Goal: Find contact information

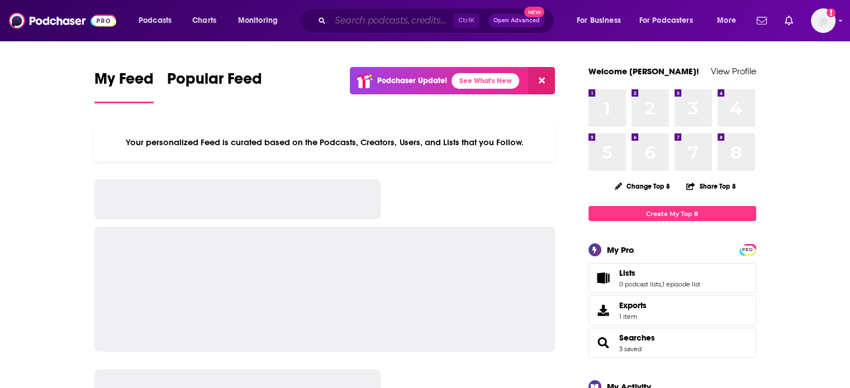
click at [381, 26] on input "Search podcasts, credits, & more..." at bounding box center [391, 21] width 123 height 18
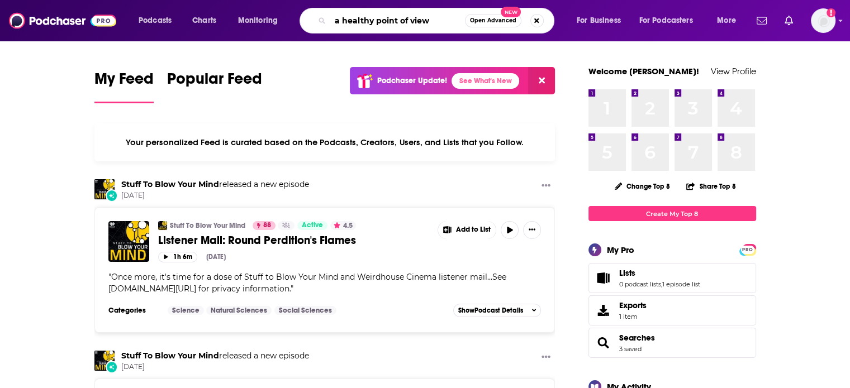
type input "a healthy point of view"
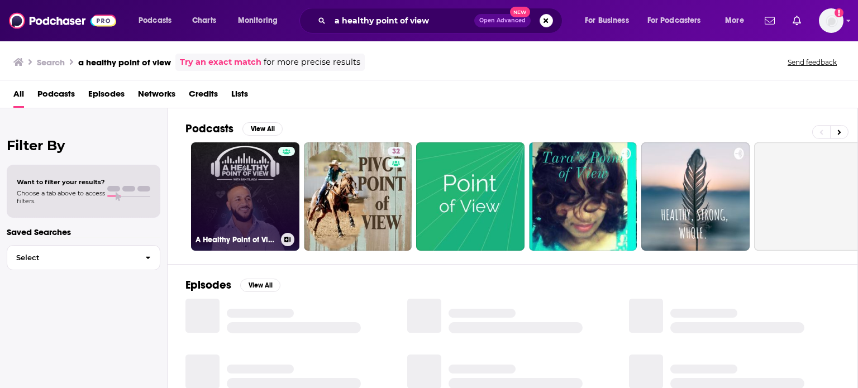
click at [253, 167] on link "A Healthy Point of View Podcast w/ Sam Tejada" at bounding box center [245, 197] width 108 height 108
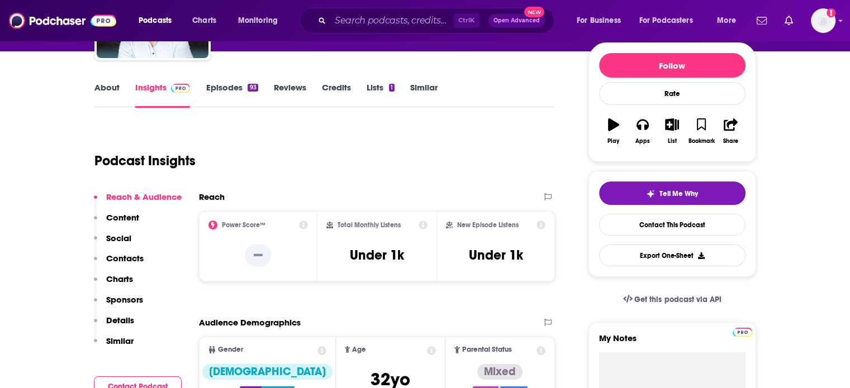
scroll to position [168, 0]
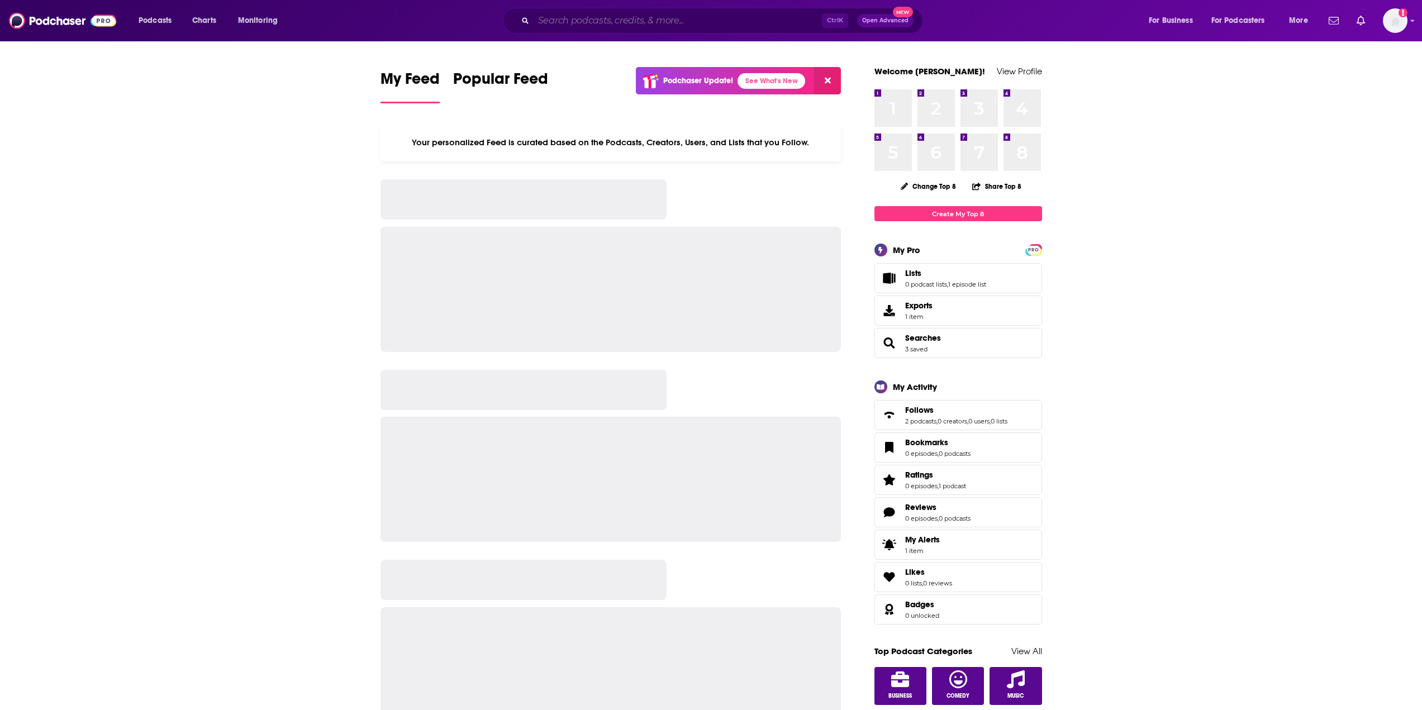
click at [594, 23] on input "Search podcasts, credits, & more..." at bounding box center [678, 21] width 288 height 18
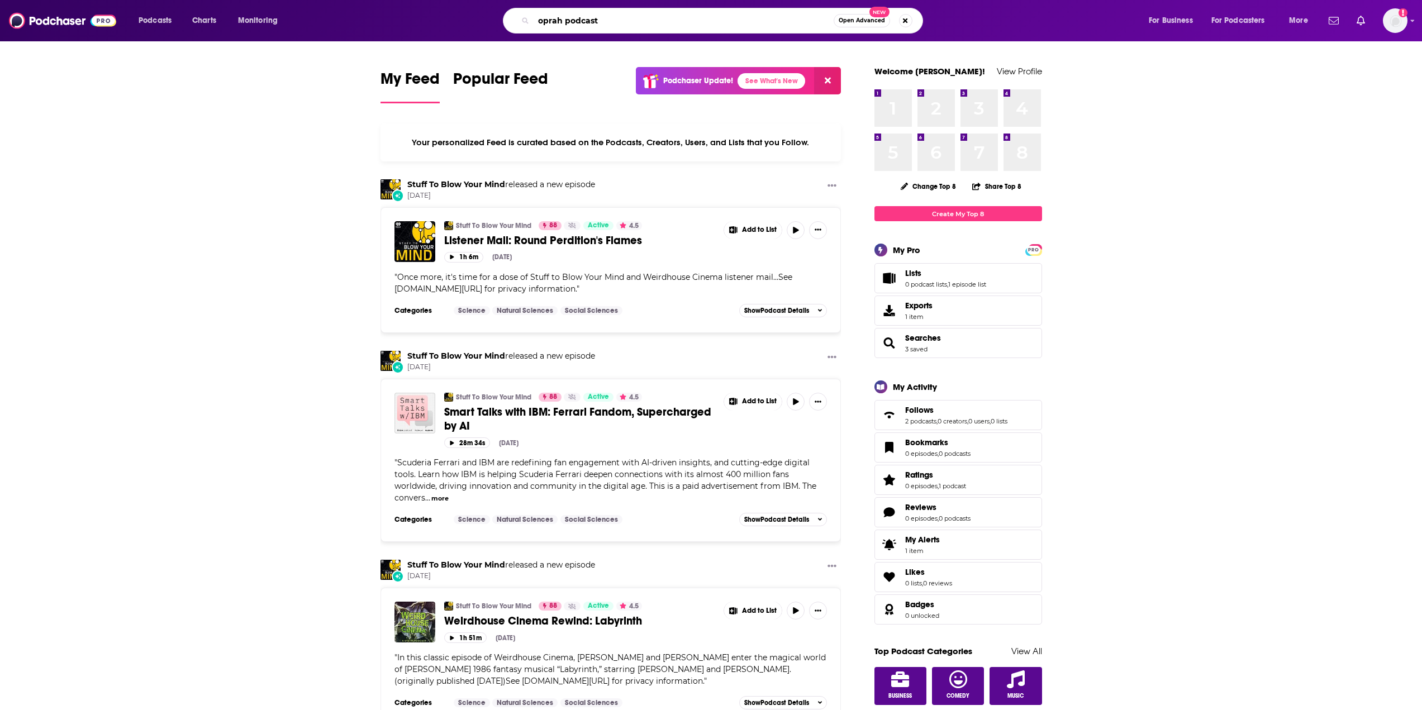
type input "oprah podcast"
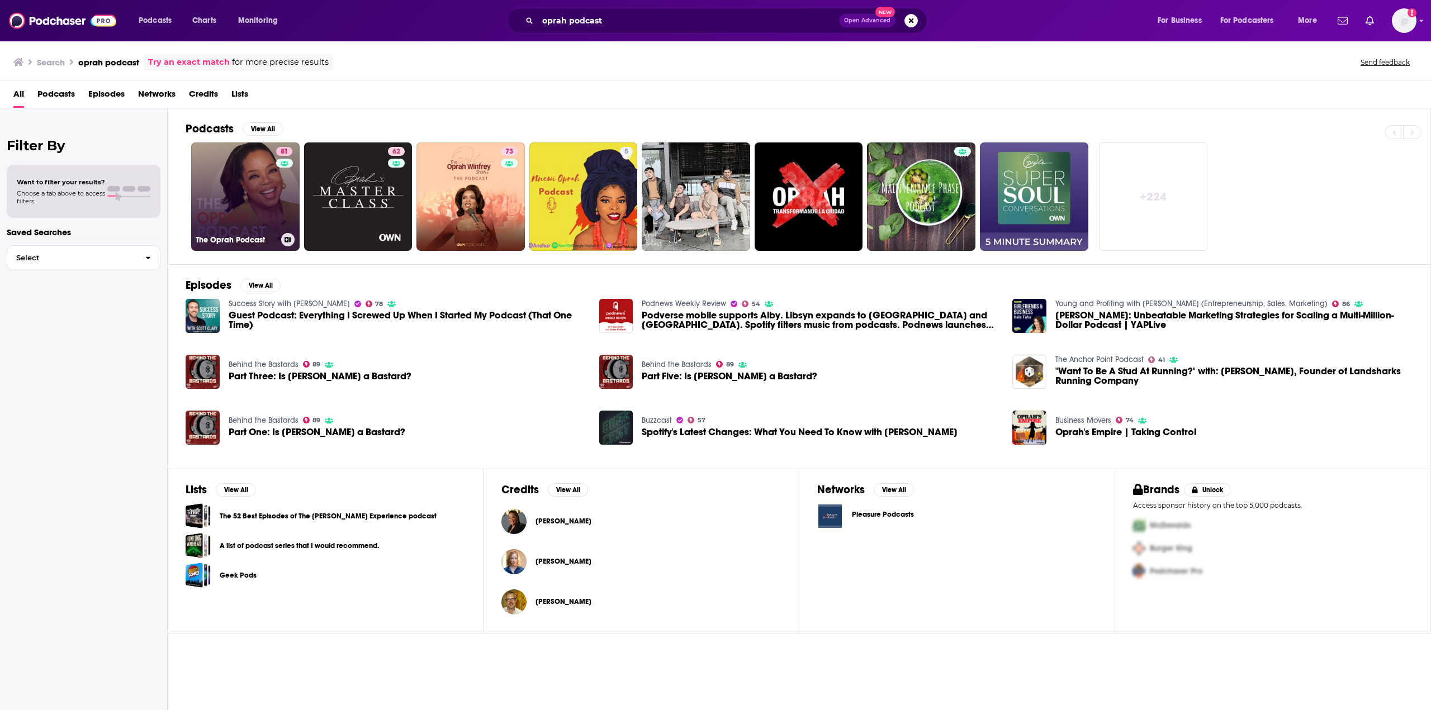
click at [197, 205] on link "81 The Oprah Podcast" at bounding box center [245, 197] width 108 height 108
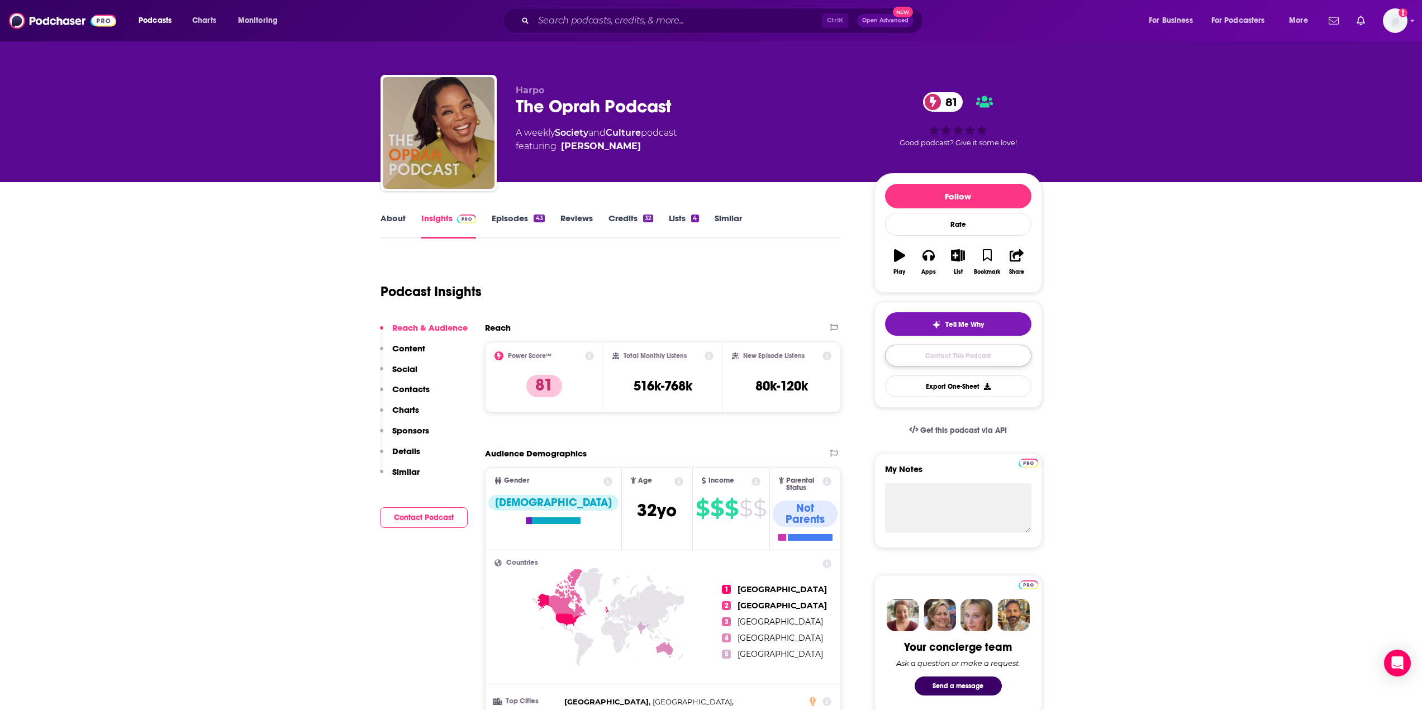
click at [935, 359] on link "Contact This Podcast" at bounding box center [958, 356] width 146 height 22
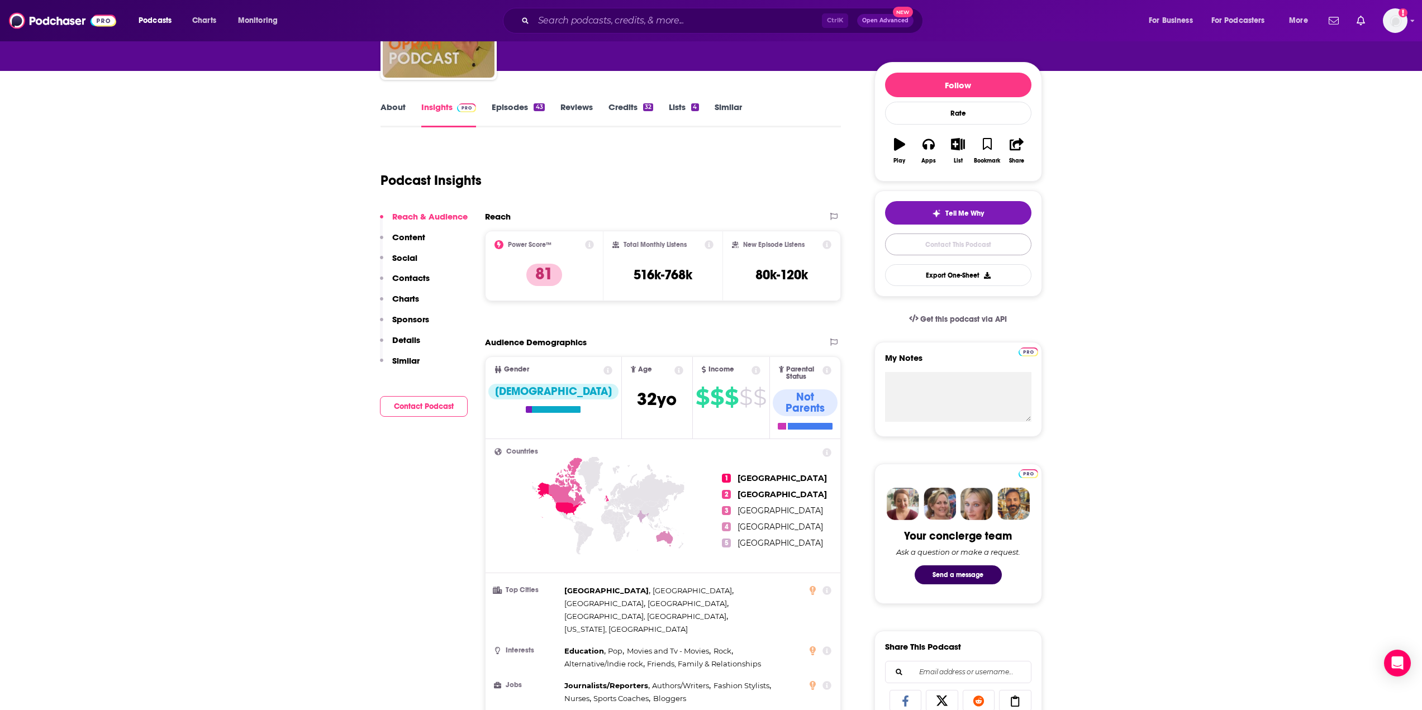
scroll to position [73, 0]
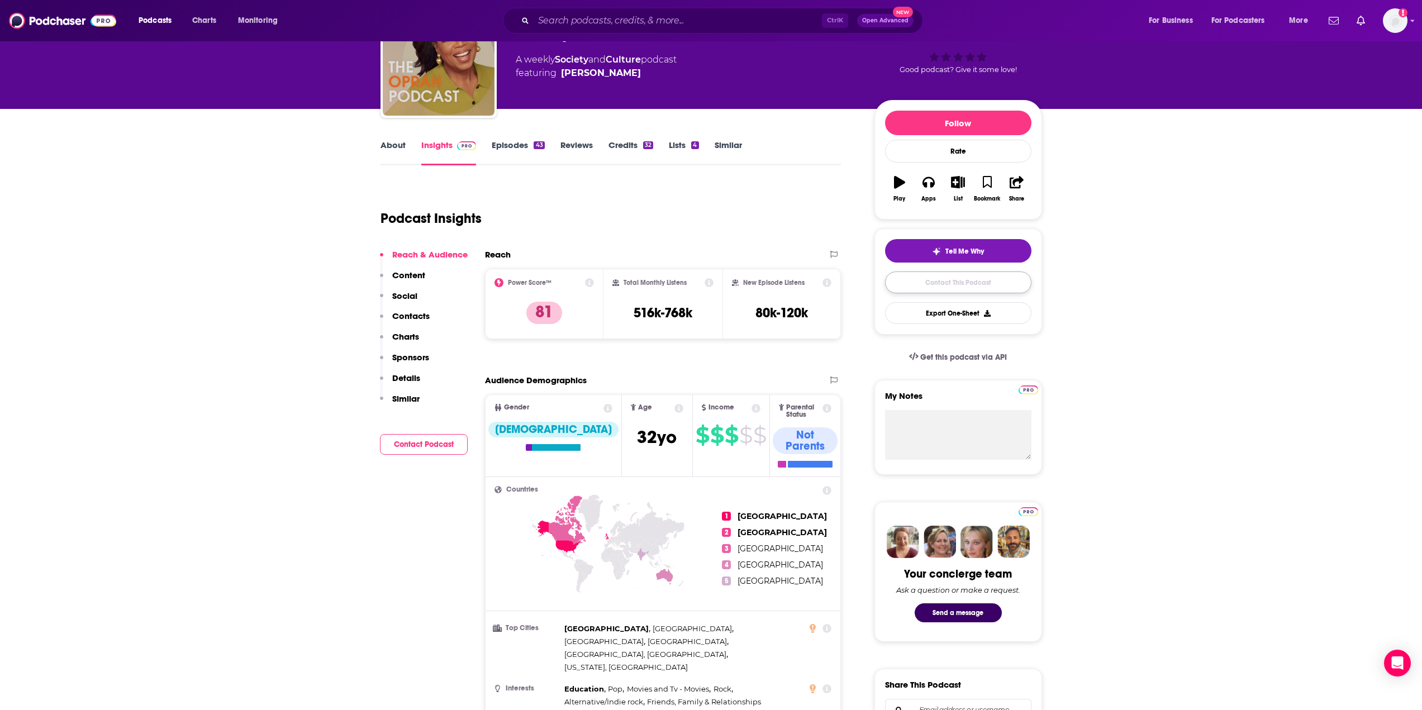
click at [912, 282] on link "Contact This Podcast" at bounding box center [958, 283] width 146 height 22
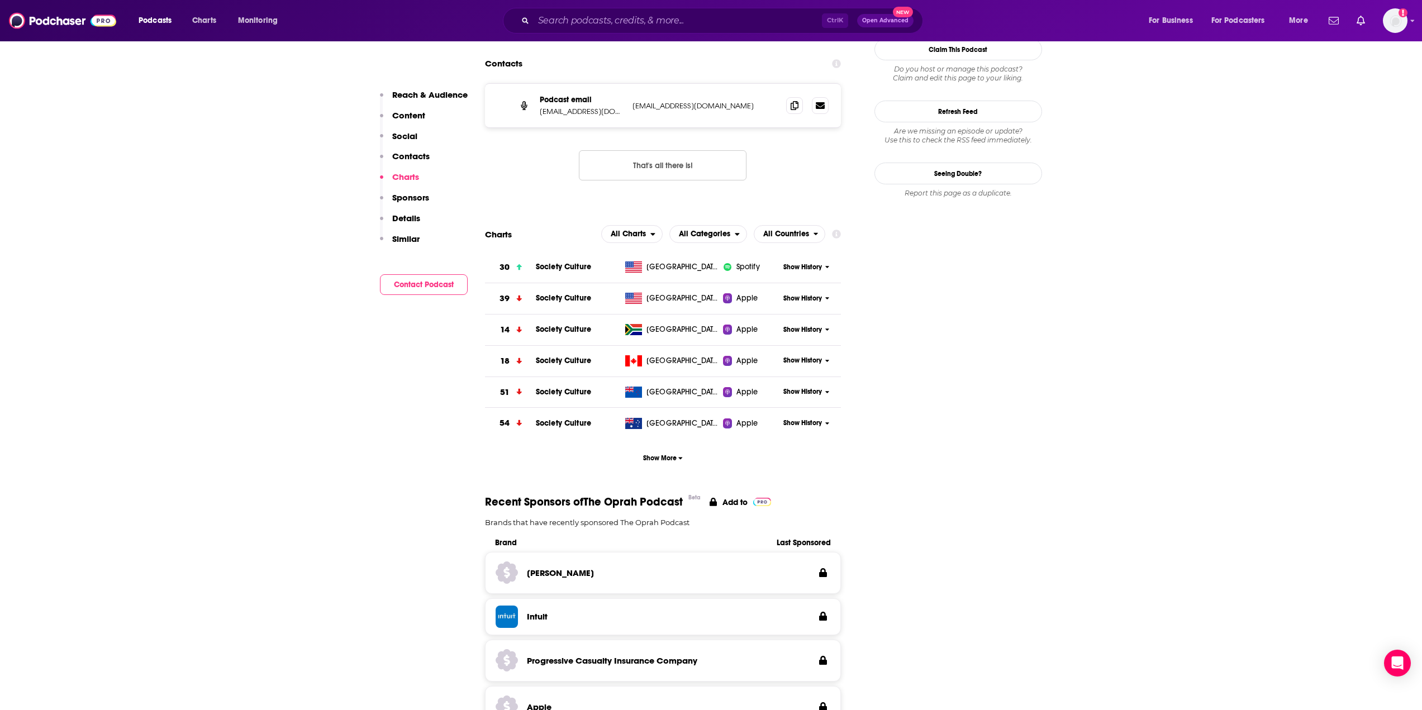
scroll to position [1079, 0]
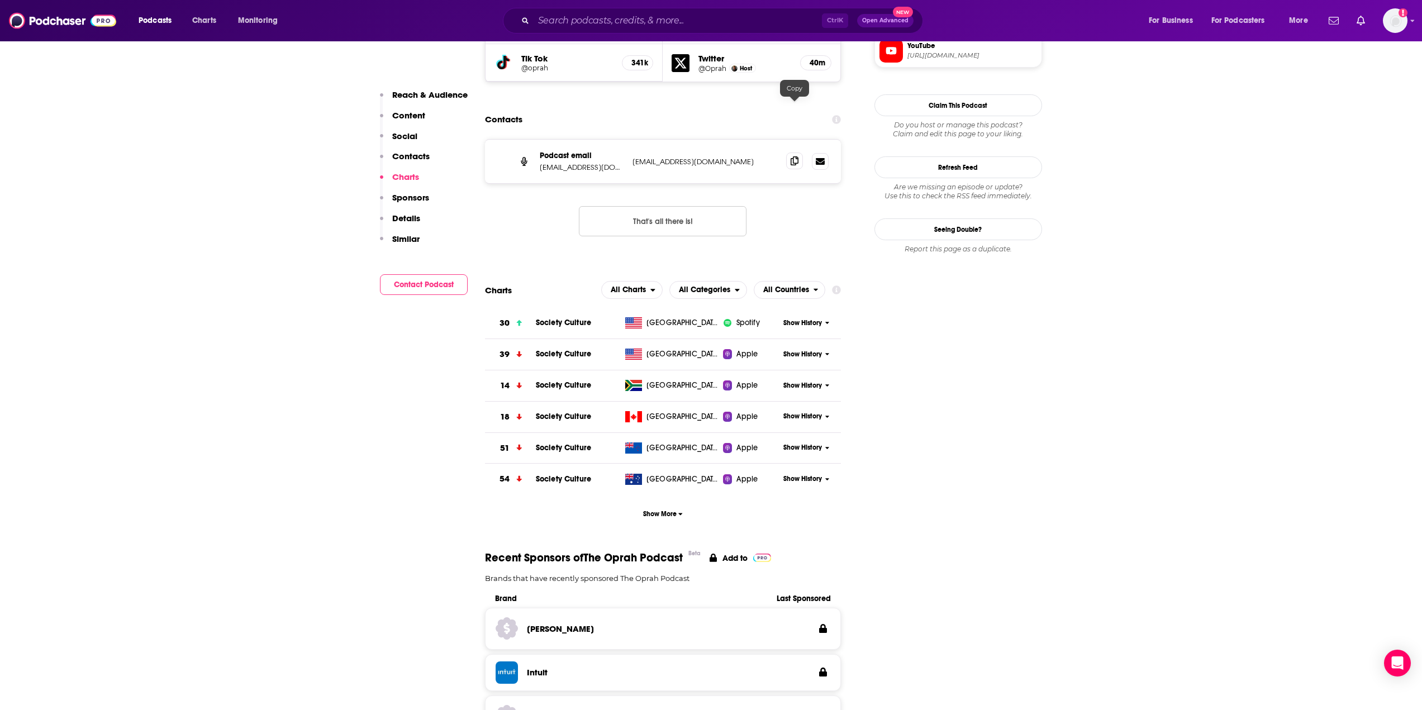
click at [795, 156] on icon at bounding box center [795, 160] width 8 height 9
